Goal: Transaction & Acquisition: Book appointment/travel/reservation

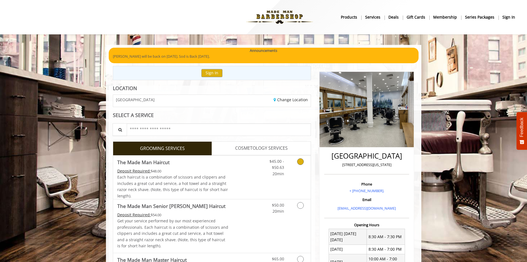
click at [156, 163] on Haircut "The Made Man Haircut" at bounding box center [143, 162] width 52 height 8
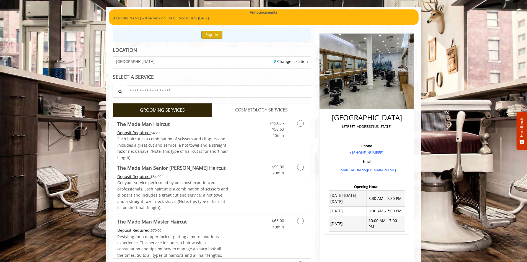
scroll to position [55, 0]
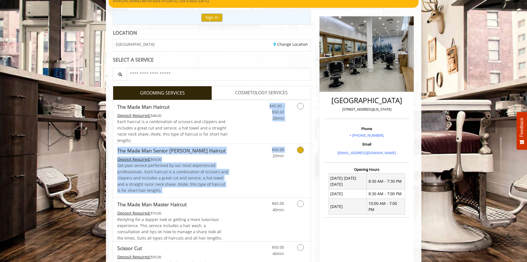
drag, startPoint x: 234, startPoint y: 116, endPoint x: 257, endPoint y: 156, distance: 46.1
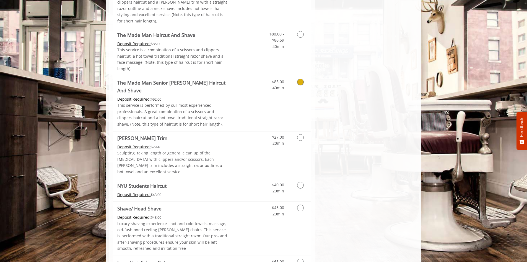
scroll to position [554, 0]
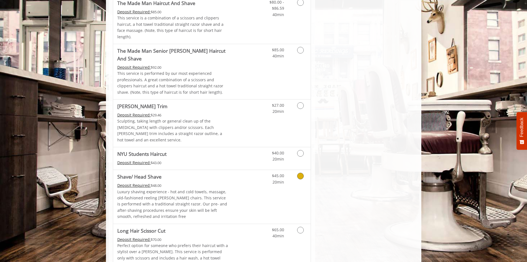
click at [231, 170] on link "Discounted Price" at bounding box center [244, 196] width 33 height 53
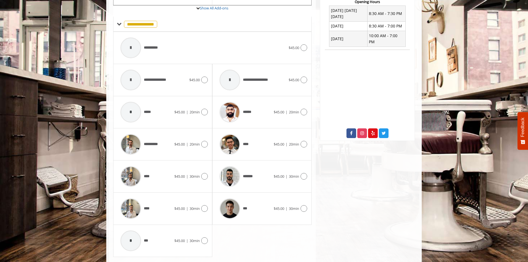
scroll to position [237, 0]
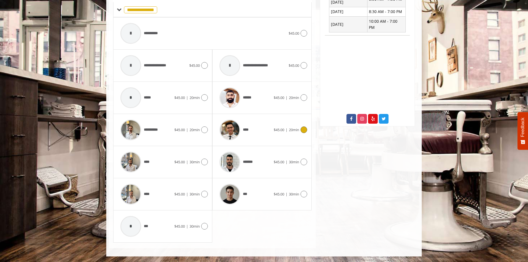
click at [256, 131] on div "****" at bounding box center [245, 130] width 57 height 26
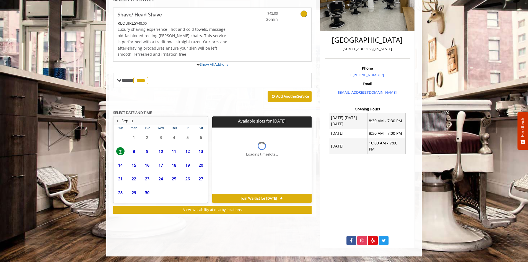
scroll to position [110, 0]
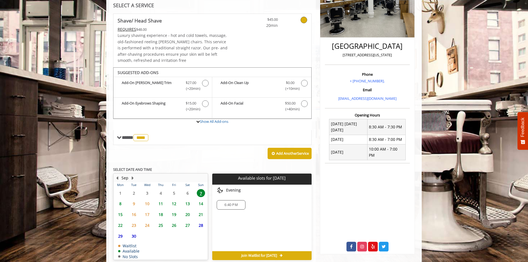
click at [119, 202] on tbody "1 2 3 4 5 6 7 8 9 10 11 12 13 14 15 16 17 18 19 20 21 22 23 24 25 26 27 28 29 3…" at bounding box center [161, 223] width 94 height 72
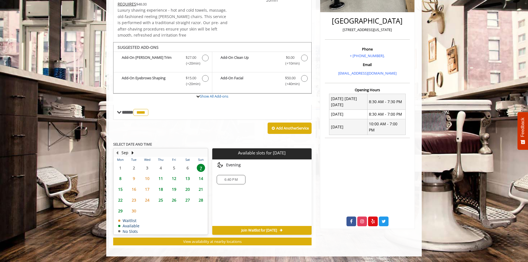
click at [120, 179] on span "8" at bounding box center [120, 178] width 8 height 8
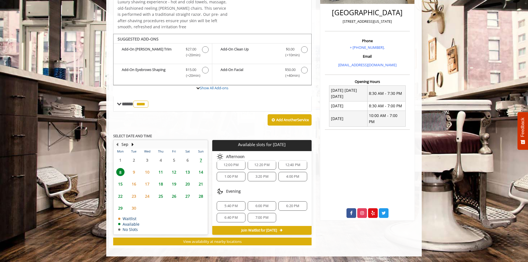
scroll to position [48, 0]
click at [208, 52] on span "Shave/ Head Shave Add-onS" at bounding box center [205, 52] width 7 height 12
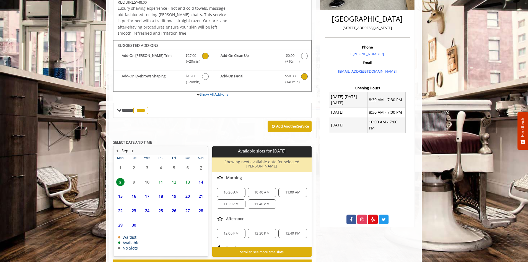
scroll to position [143, 0]
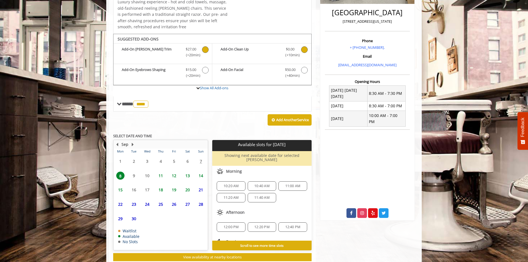
click at [265, 56] on b "Add-On Clean Up" at bounding box center [250, 52] width 59 height 12
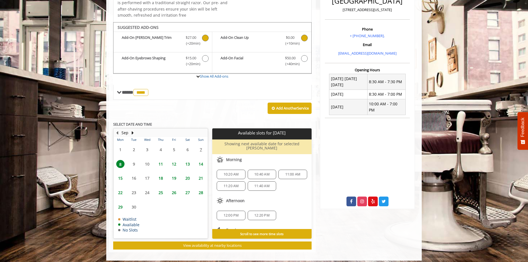
scroll to position [25, 0]
click at [229, 217] on span "5:40 PM" at bounding box center [231, 219] width 13 height 4
